Goal: Find specific page/section: Find specific page/section

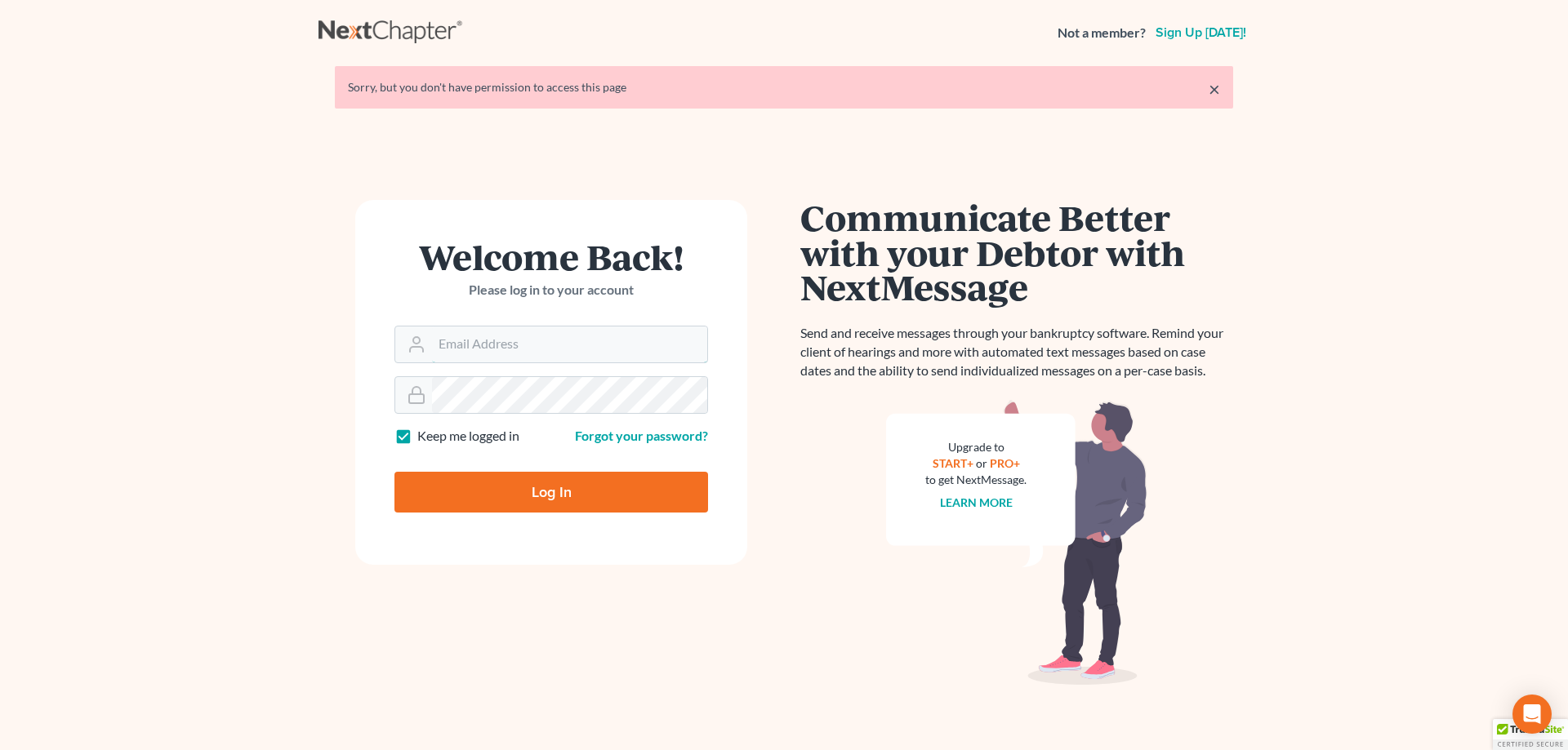
type input "[EMAIL_ADDRESS][DOMAIN_NAME]"
click at [546, 481] on input "Log In" at bounding box center [550, 492] width 314 height 41
type input "Thinking..."
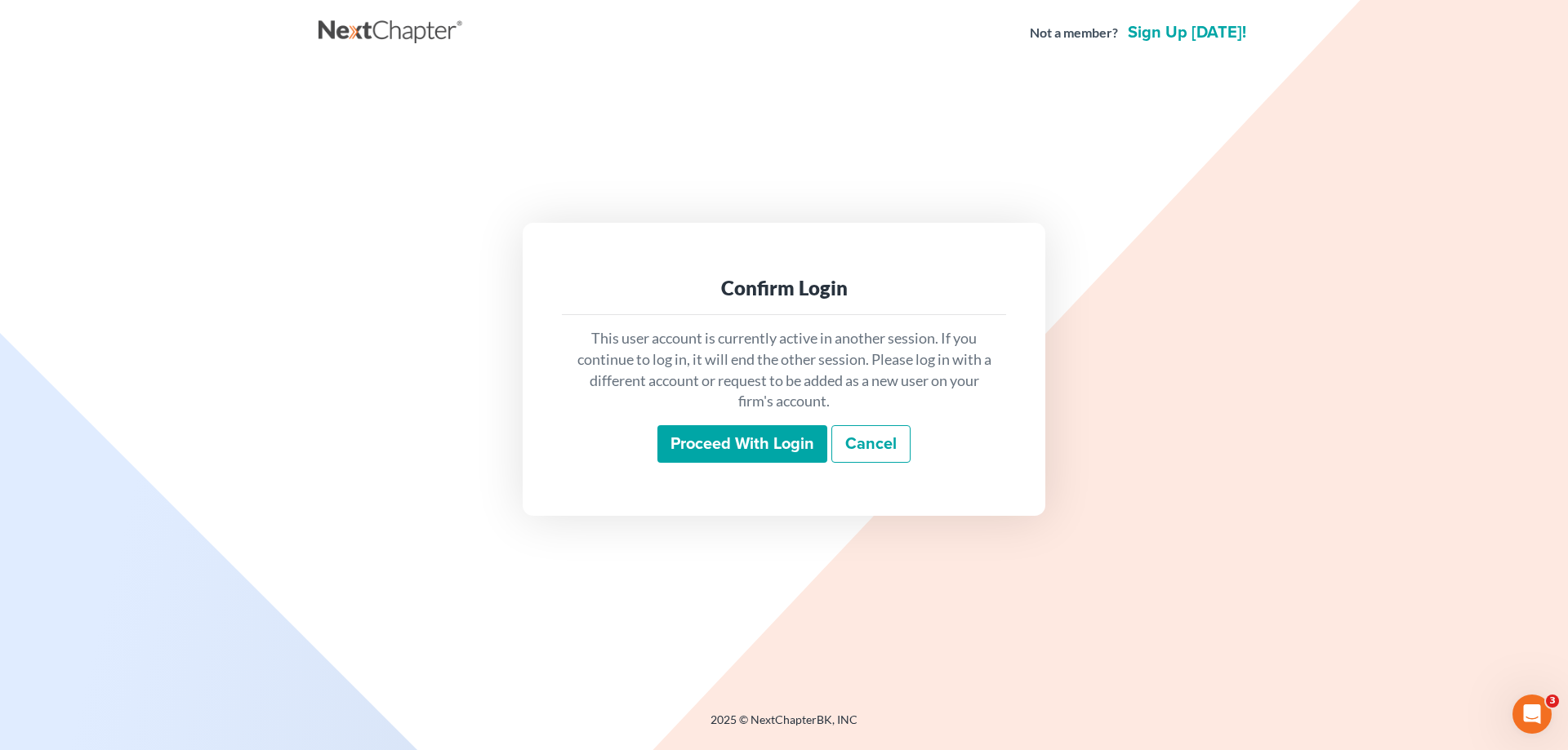
click at [714, 433] on input "Proceed with login" at bounding box center [743, 444] width 170 height 38
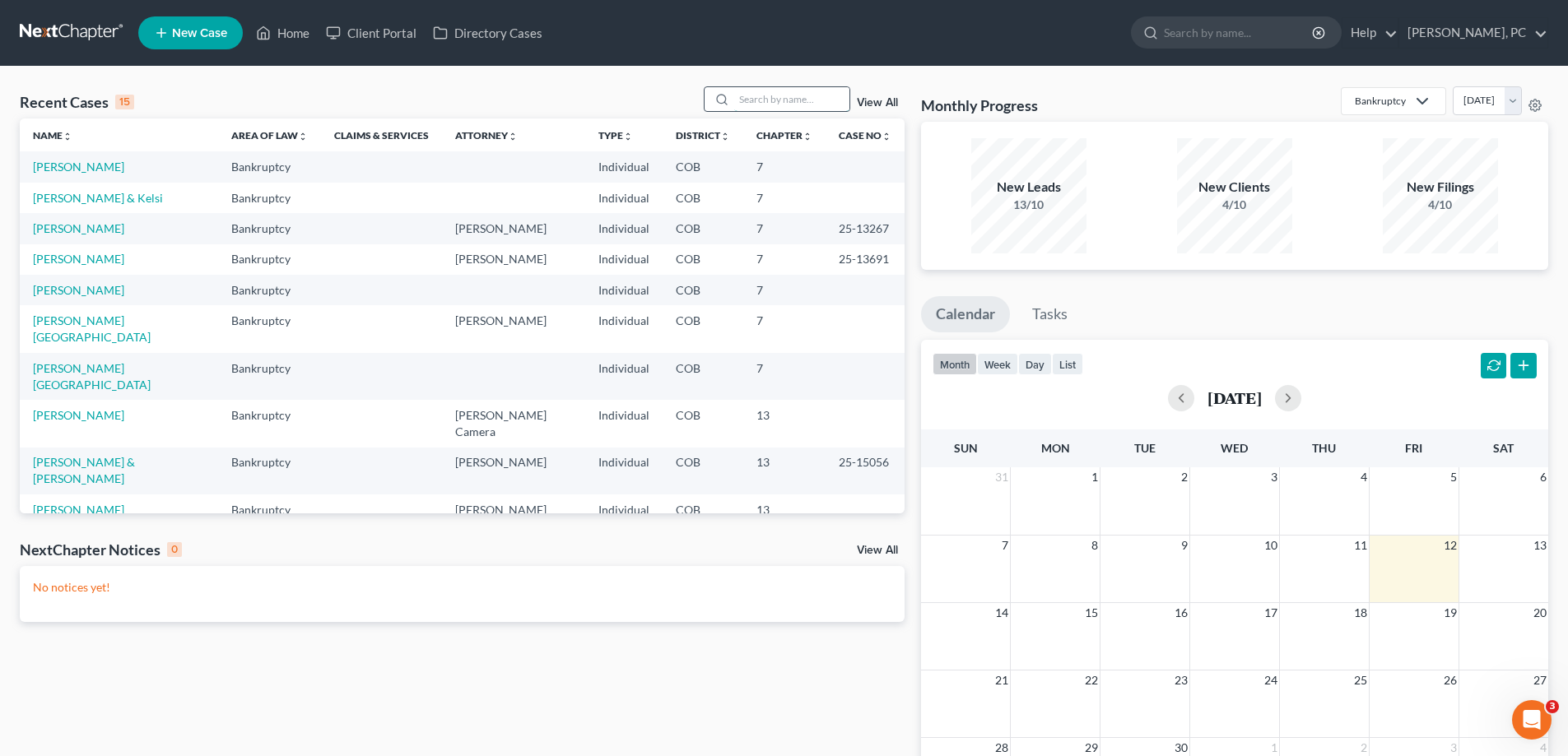
click at [789, 100] on input "search" at bounding box center [791, 100] width 116 height 24
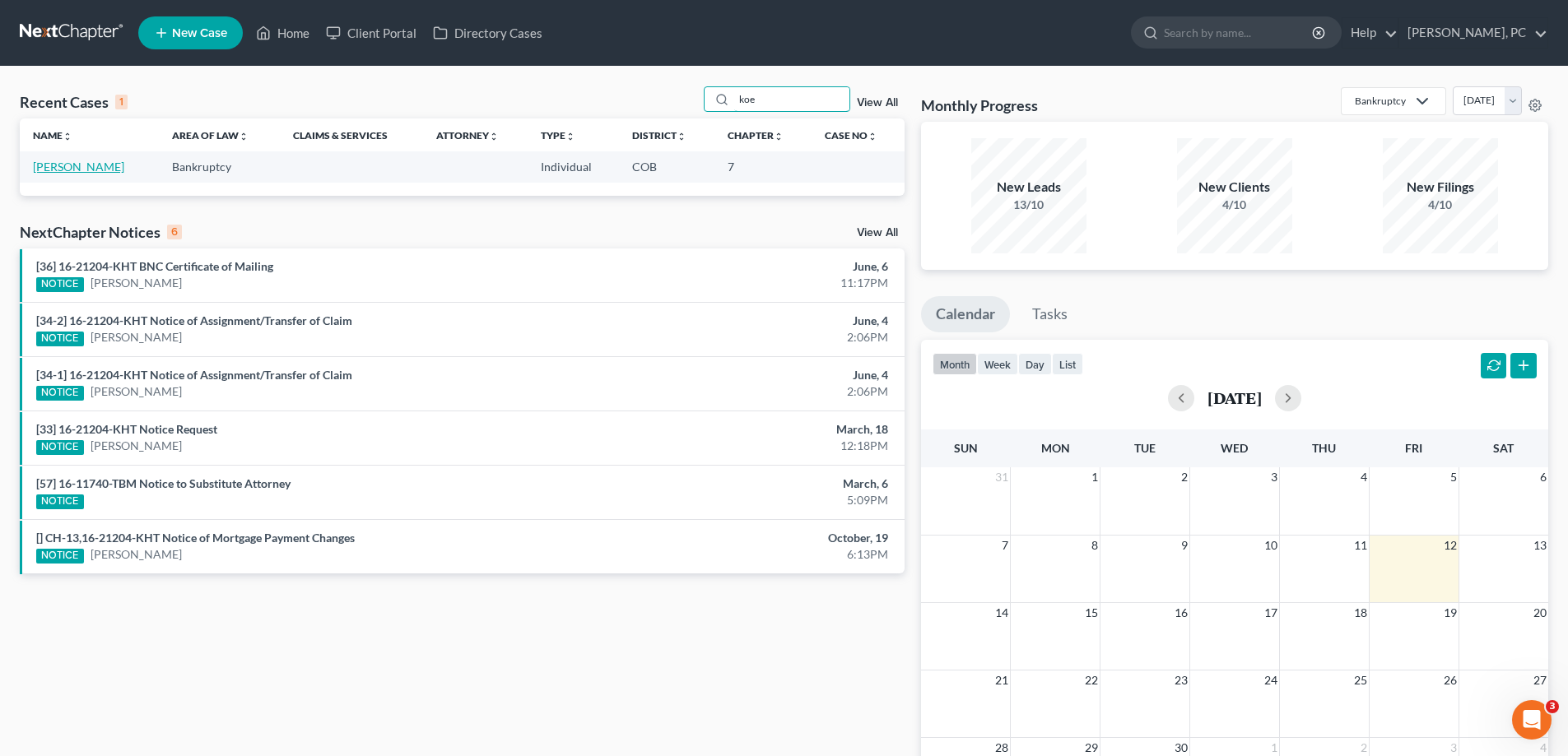
type input "koe"
click at [124, 162] on link "[PERSON_NAME]" at bounding box center [78, 166] width 91 height 14
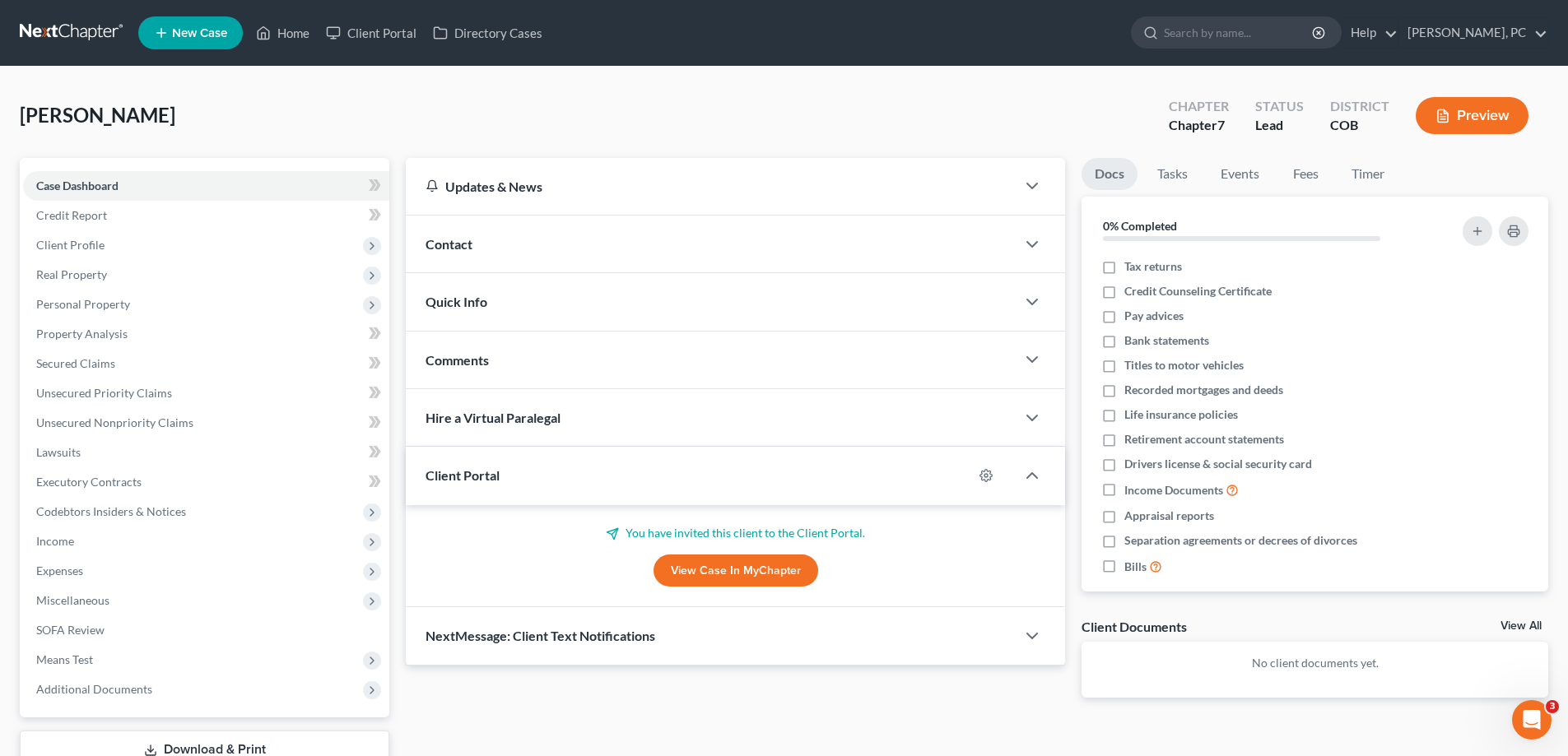
click at [697, 570] on link "View Case in MyChapter" at bounding box center [736, 570] width 165 height 33
click at [681, 569] on link "View Case in MyChapter" at bounding box center [736, 570] width 165 height 33
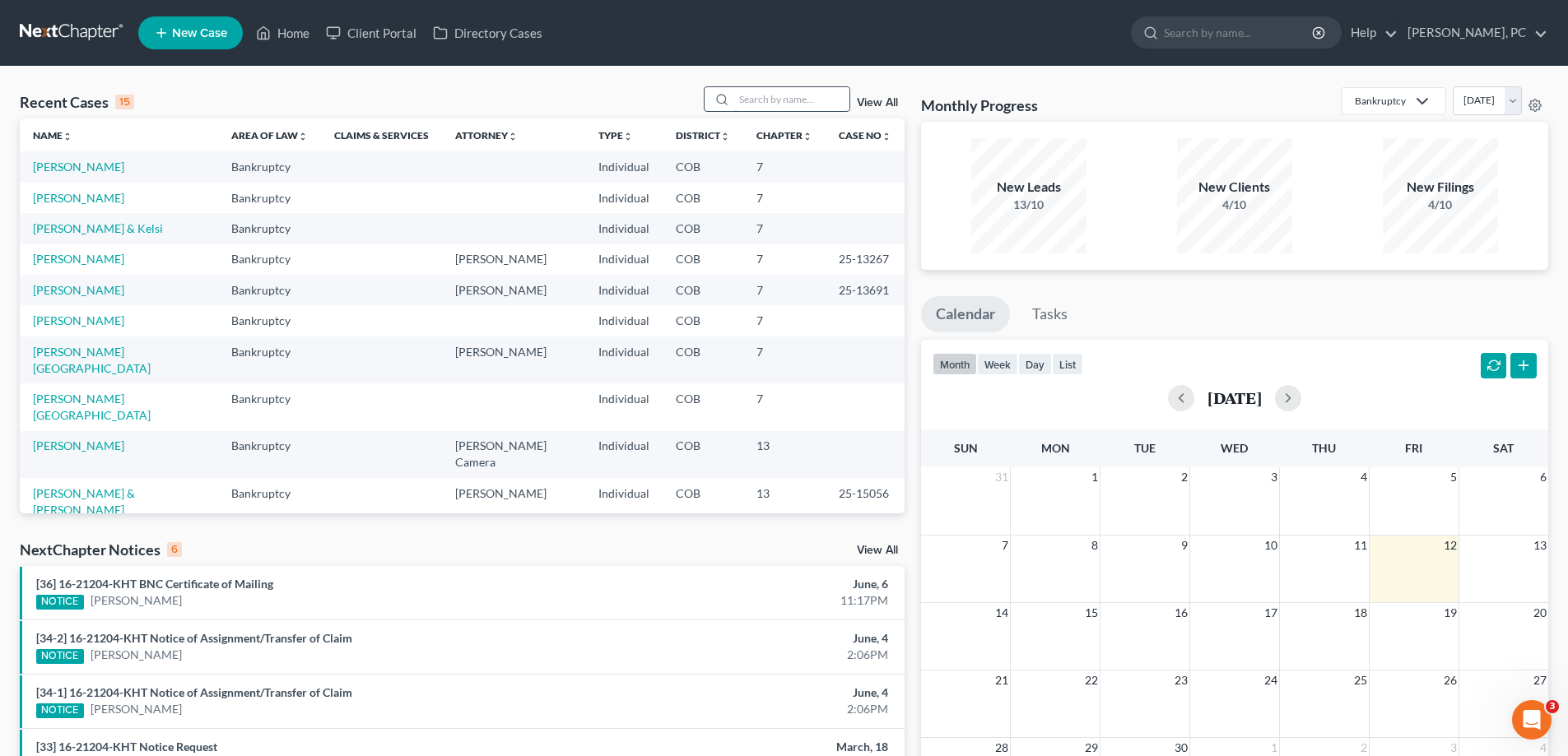
click at [747, 103] on input "search" at bounding box center [791, 100] width 116 height 24
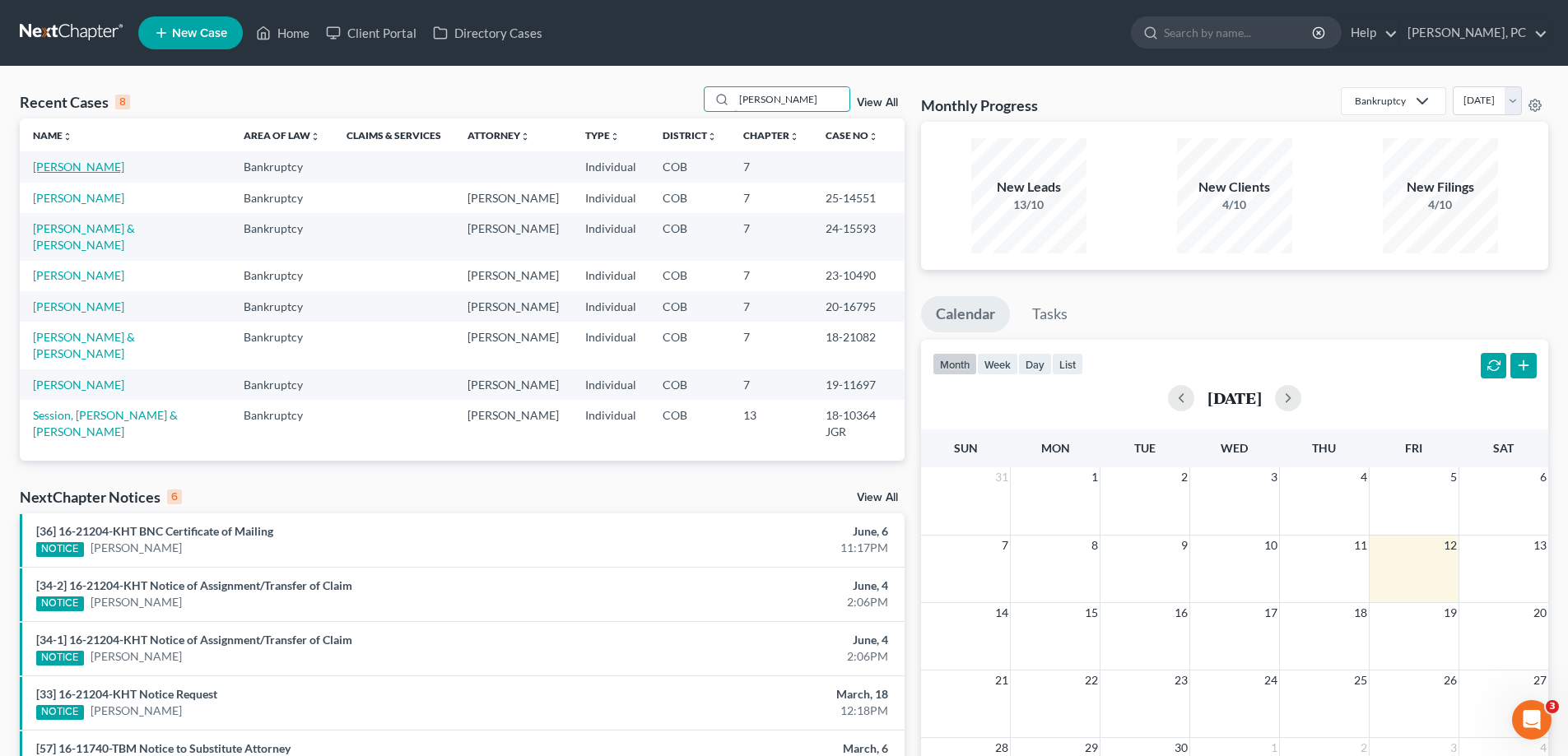
type input "[PERSON_NAME]"
click at [67, 162] on link "[PERSON_NAME]" at bounding box center [78, 166] width 91 height 14
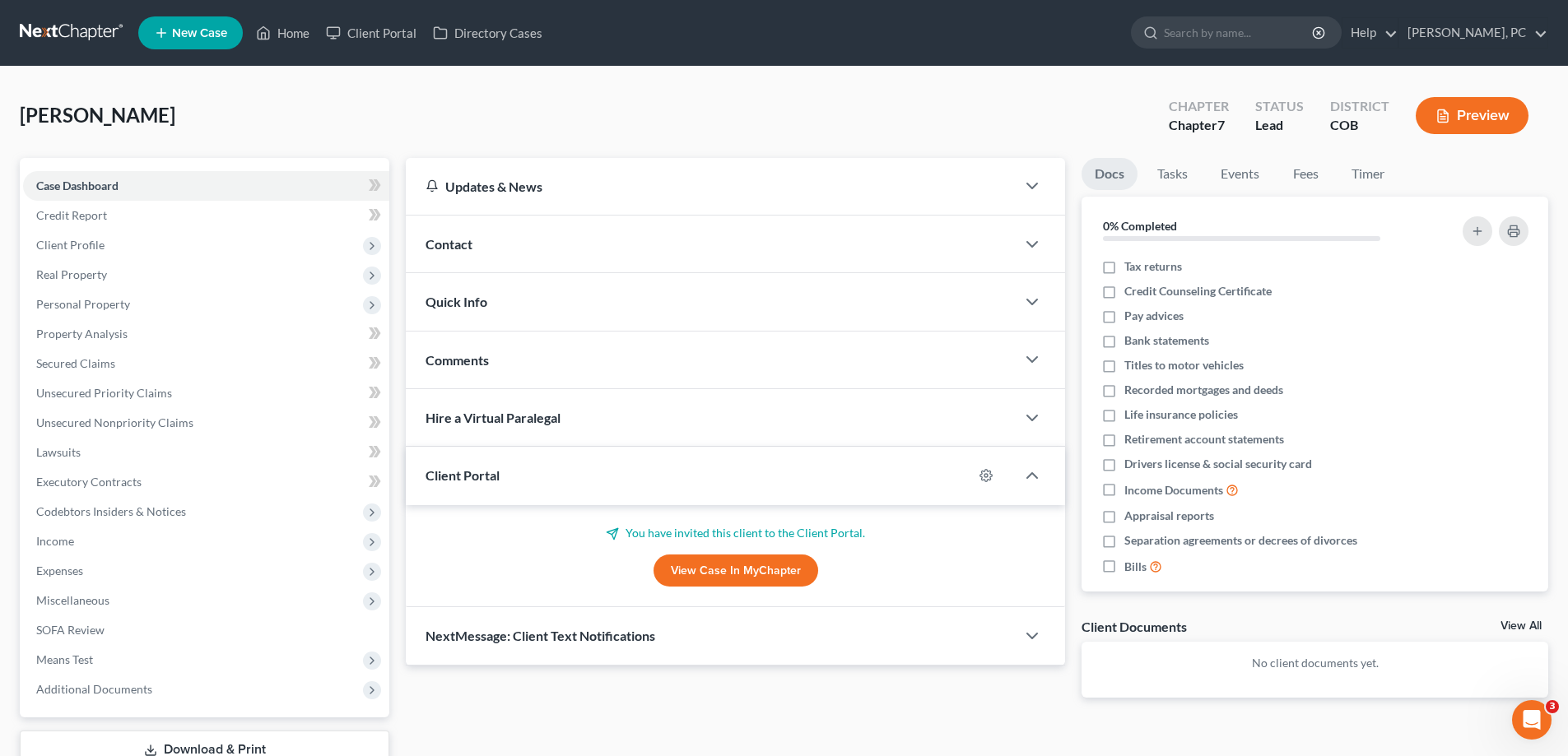
click at [681, 567] on link "View Case in MyChapter" at bounding box center [736, 570] width 165 height 33
